Goal: Task Accomplishment & Management: Complete application form

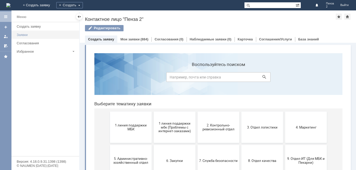
click at [43, 34] on div "Заявки" at bounding box center [46, 35] width 59 height 4
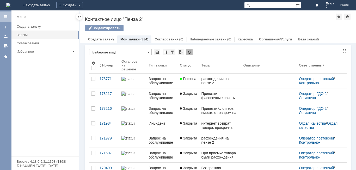
click at [145, 51] on input "[Выберите вид]" at bounding box center [120, 52] width 63 height 6
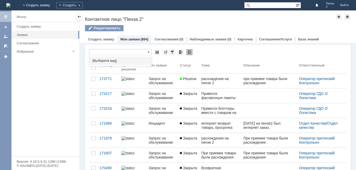
click at [129, 62] on span "[Выберите вид]" at bounding box center [121, 61] width 56 height 4
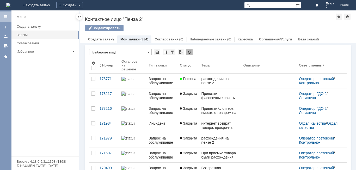
type input "[Выберите вид]"
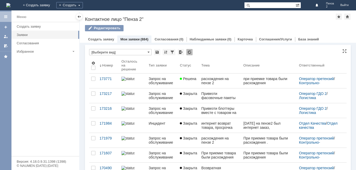
click at [150, 52] on input "[Выберите вид]" at bounding box center [120, 52] width 63 height 6
click at [105, 40] on link "Создать заявку" at bounding box center [101, 39] width 26 height 4
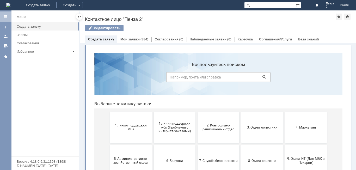
click at [137, 38] on link "Мои заявки" at bounding box center [129, 39] width 19 height 4
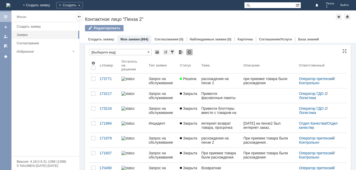
click at [123, 51] on input "[Выберите вид]" at bounding box center [120, 52] width 63 height 6
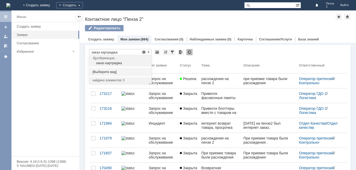
type input "заказ картриджа"
click at [127, 63] on div "заказ картриджа" at bounding box center [121, 63] width 61 height 4
click at [144, 52] on span at bounding box center [144, 52] width 4 height 4
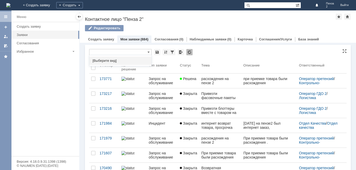
click at [102, 51] on input "text" at bounding box center [120, 52] width 63 height 6
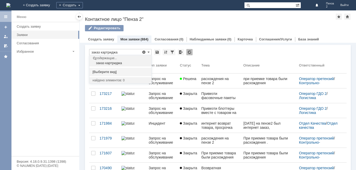
click at [126, 60] on div "содержащие..." at bounding box center [121, 59] width 61 height 4
click at [83, 7] on div "Создать" at bounding box center [69, 5] width 27 height 6
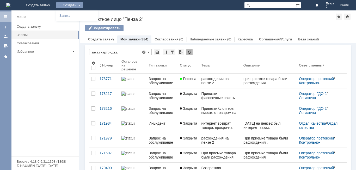
type input "[Выберите вид]"
click at [162, 26] on div "Редактировать" at bounding box center [218, 30] width 266 height 11
click at [83, 3] on div "Создать" at bounding box center [69, 5] width 27 height 6
click at [97, 16] on link "Заявка" at bounding box center [77, 16] width 40 height 6
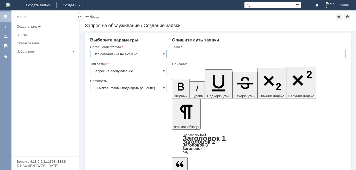
click at [155, 54] on input "Это соглашение не активно!" at bounding box center [128, 54] width 77 height 8
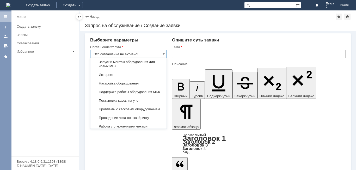
scroll to position [568, 0]
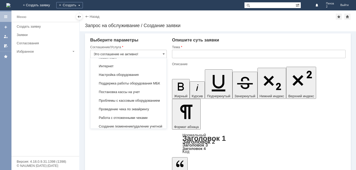
click at [145, 47] on span "Замена картриджа для принтера" at bounding box center [129, 45] width 70 height 4
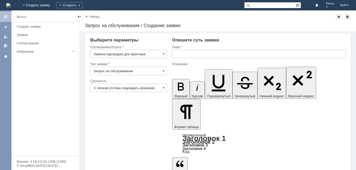
type input "Замена картриджа для принтера"
click at [141, 69] on input "Запрос на обслуживание" at bounding box center [128, 71] width 77 height 8
click at [130, 89] on span "Запрос на обслуживание" at bounding box center [129, 89] width 70 height 4
type input "Запрос на обслуживание"
click at [135, 88] on input "3. Низкая (готовы подождать решение)" at bounding box center [128, 88] width 77 height 8
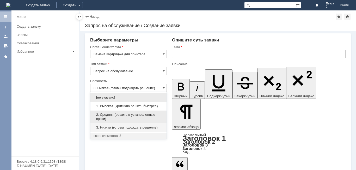
click at [129, 114] on span "2. Средняя (решить в установленные сроки)" at bounding box center [129, 117] width 70 height 8
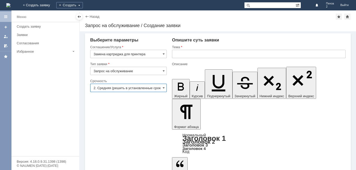
type input "2. Средняя (решить в установленные сроки)"
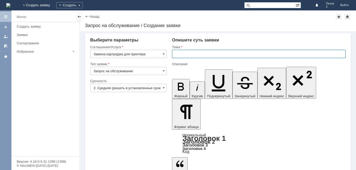
click at [200, 53] on input "text" at bounding box center [259, 54] width 174 height 8
type input "закончился картридж на пензе 2"
